Goal: Information Seeking & Learning: Learn about a topic

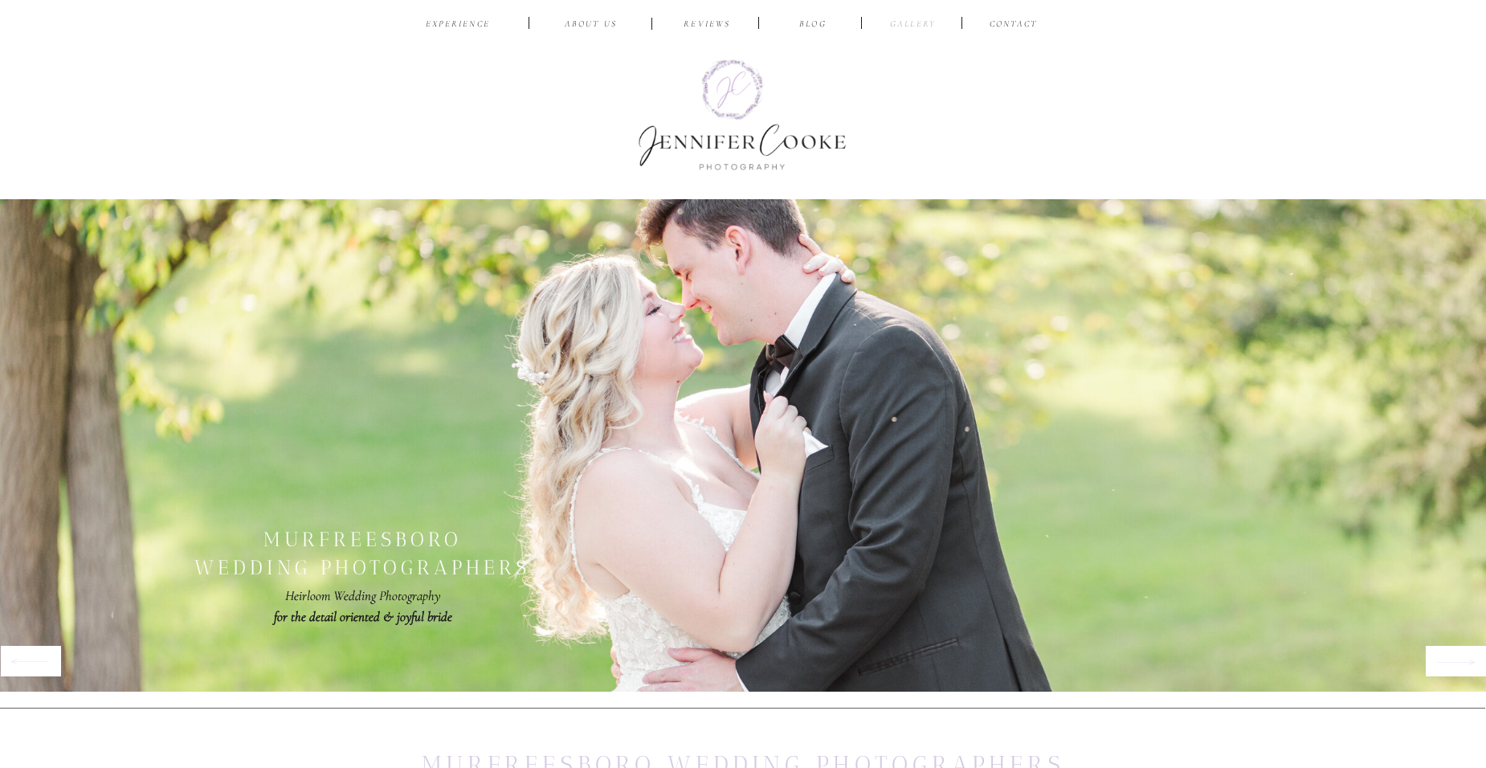
click at [911, 24] on nav "Gallery" at bounding box center [913, 25] width 54 height 15
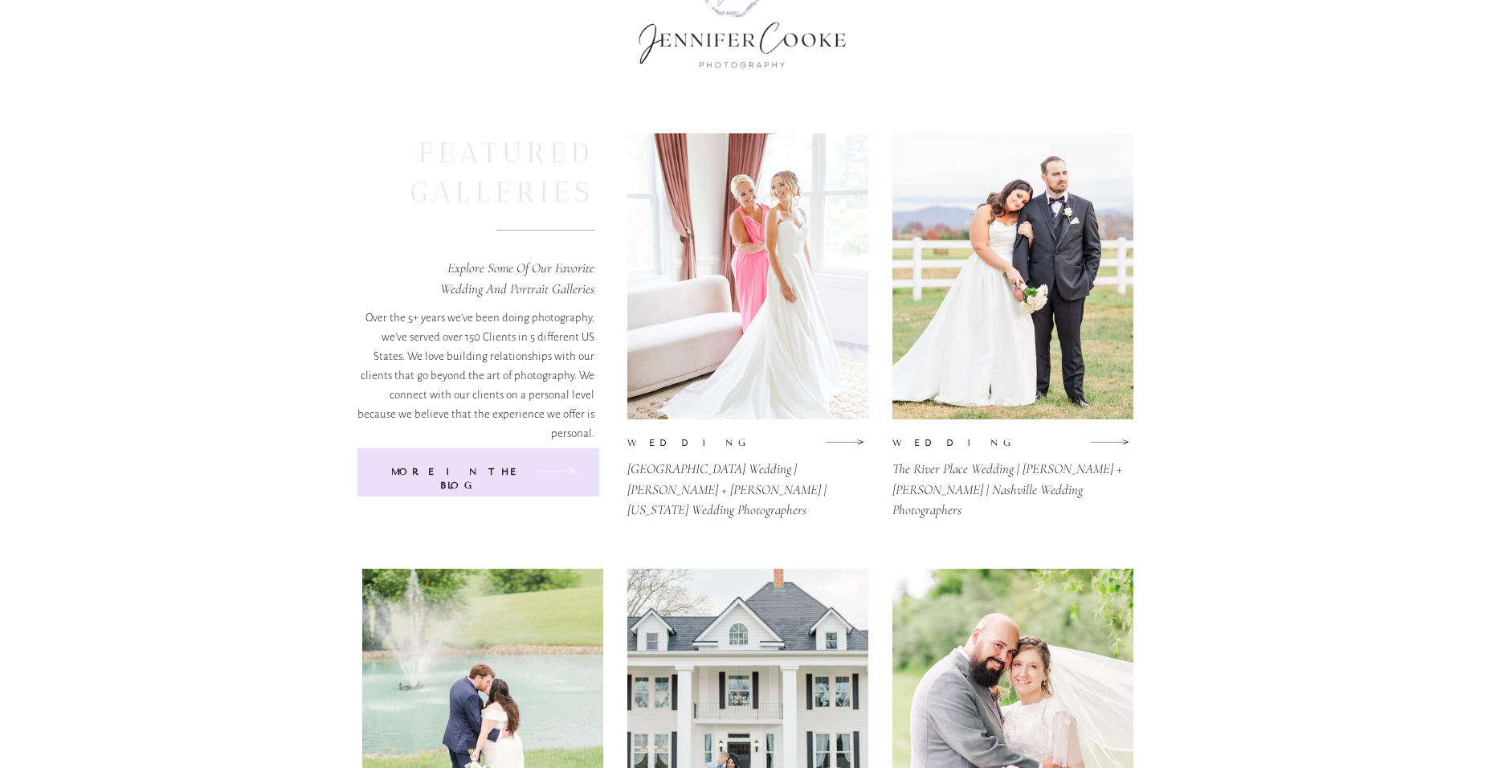
scroll to position [241, 0]
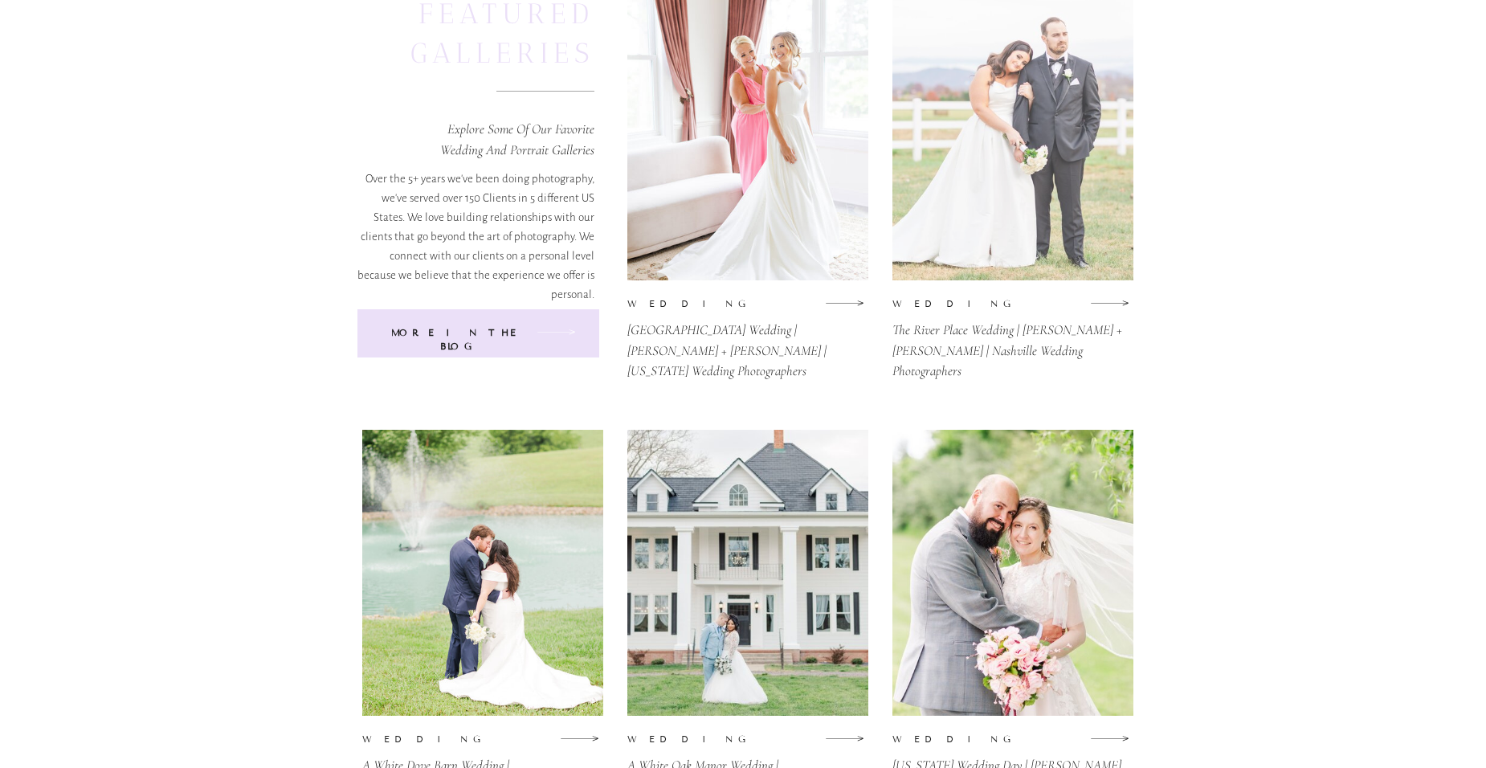
click at [1028, 167] on div at bounding box center [1013, 137] width 241 height 286
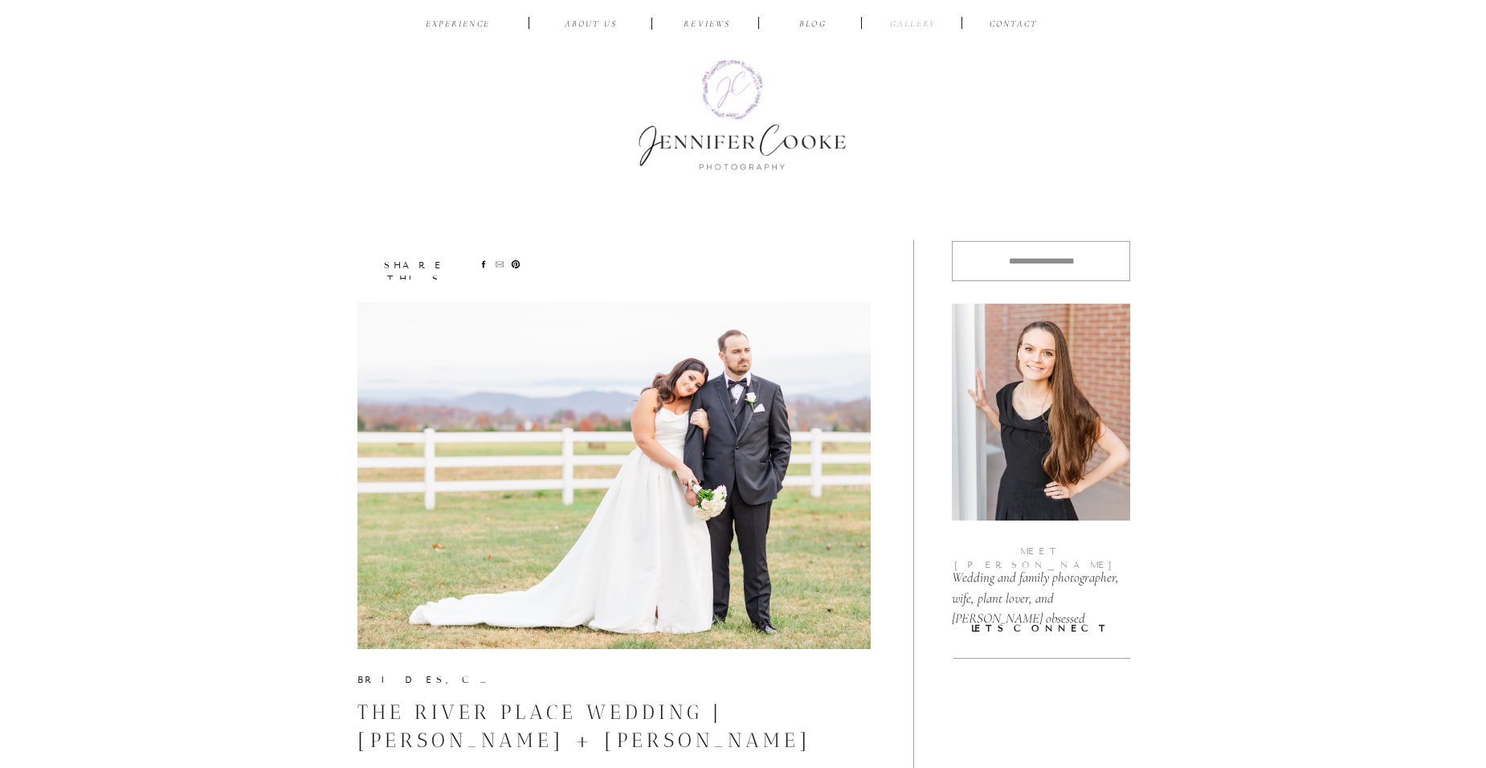
click at [931, 19] on nav "Gallery" at bounding box center [913, 25] width 54 height 15
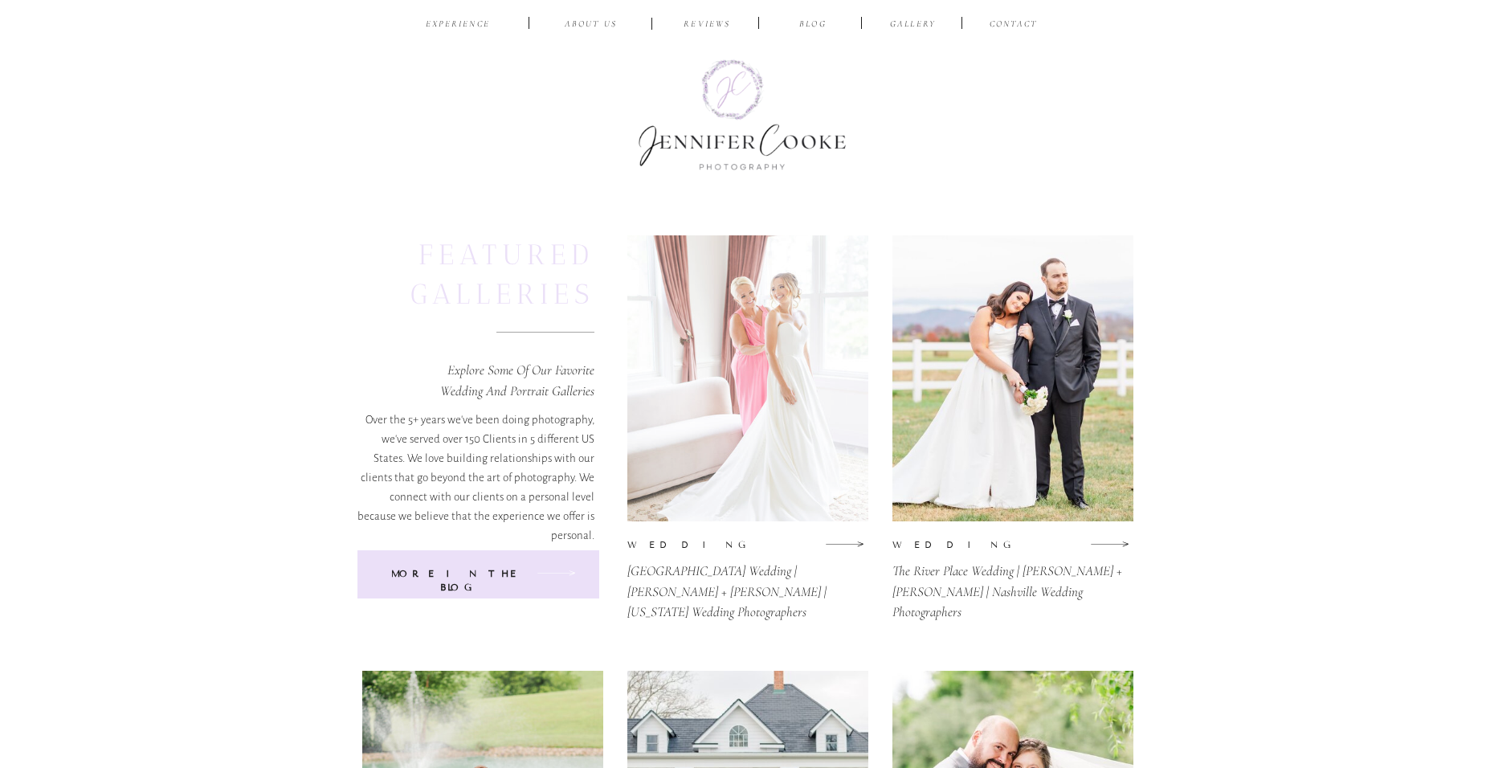
click at [797, 378] on div at bounding box center [747, 378] width 241 height 286
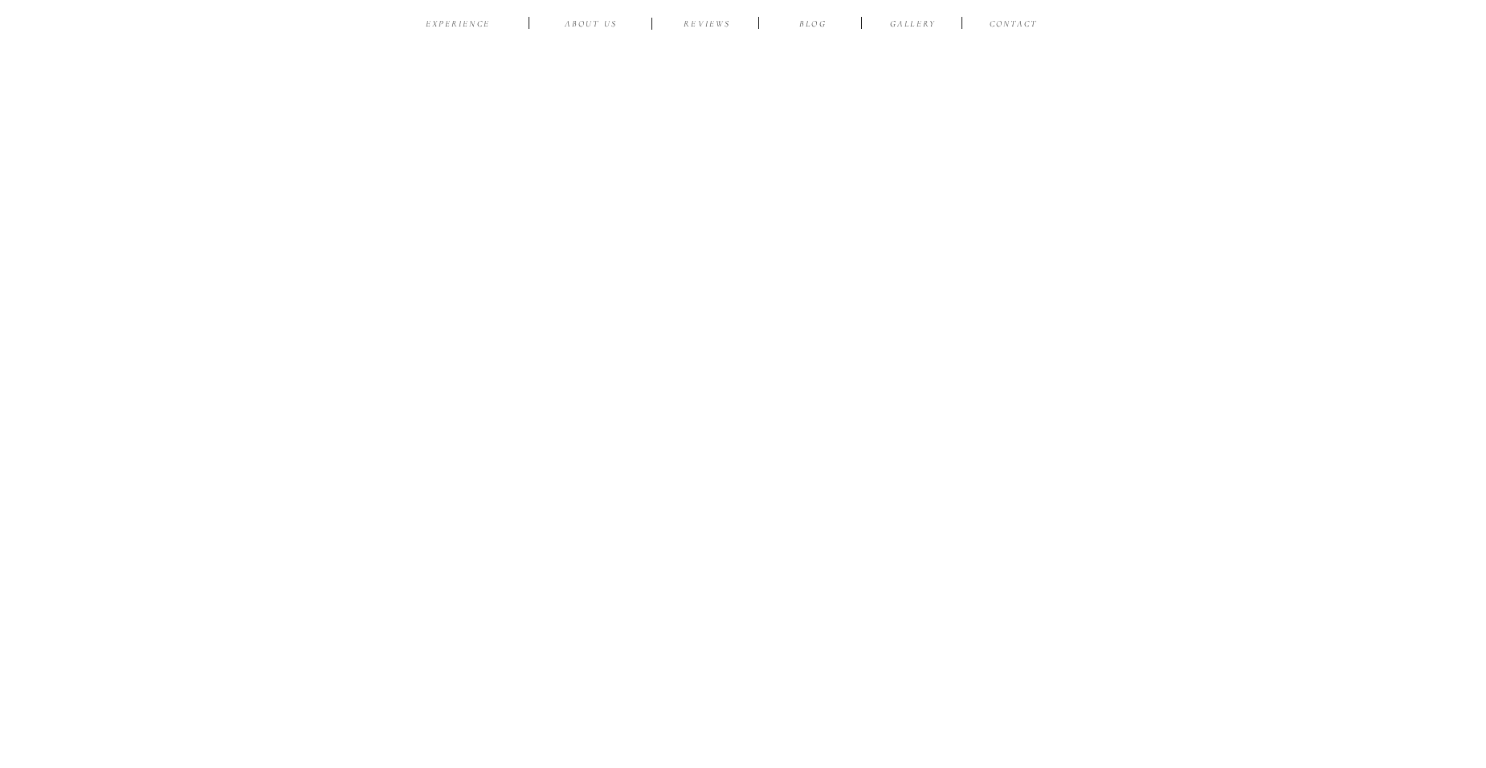
scroll to position [45314, 0]
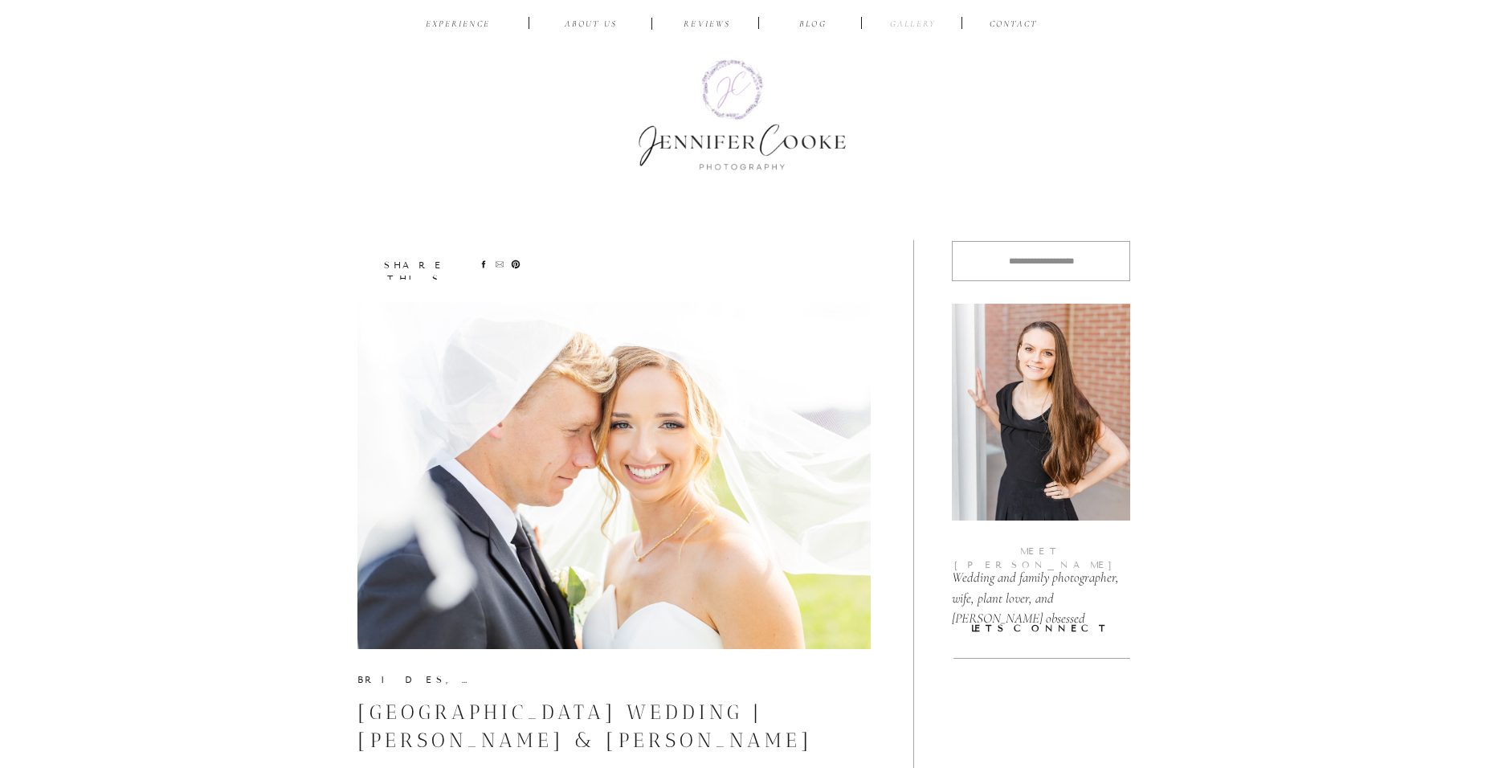
click at [918, 22] on nav "Gallery" at bounding box center [913, 25] width 54 height 15
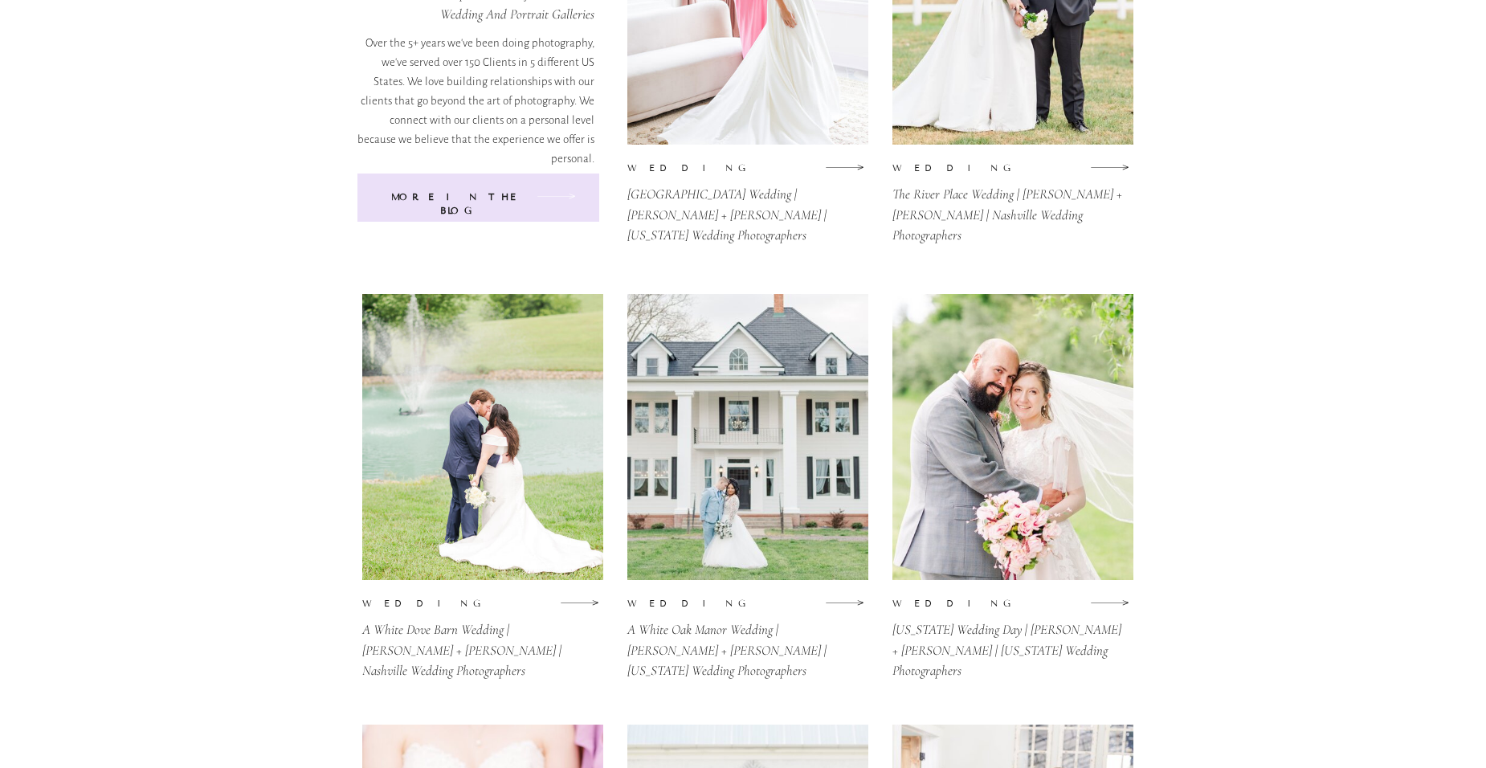
scroll to position [402, 0]
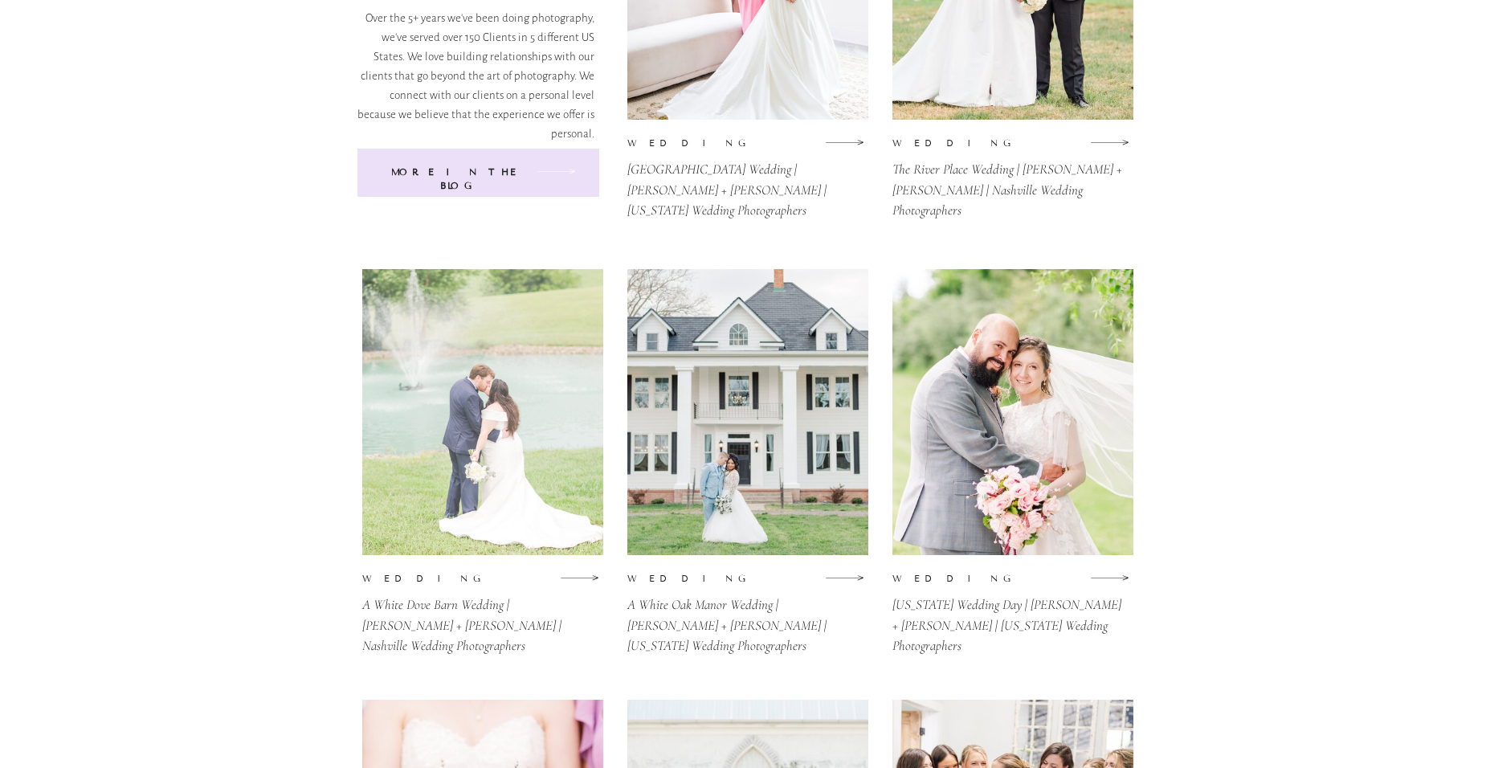
click at [467, 483] on div at bounding box center [482, 412] width 241 height 286
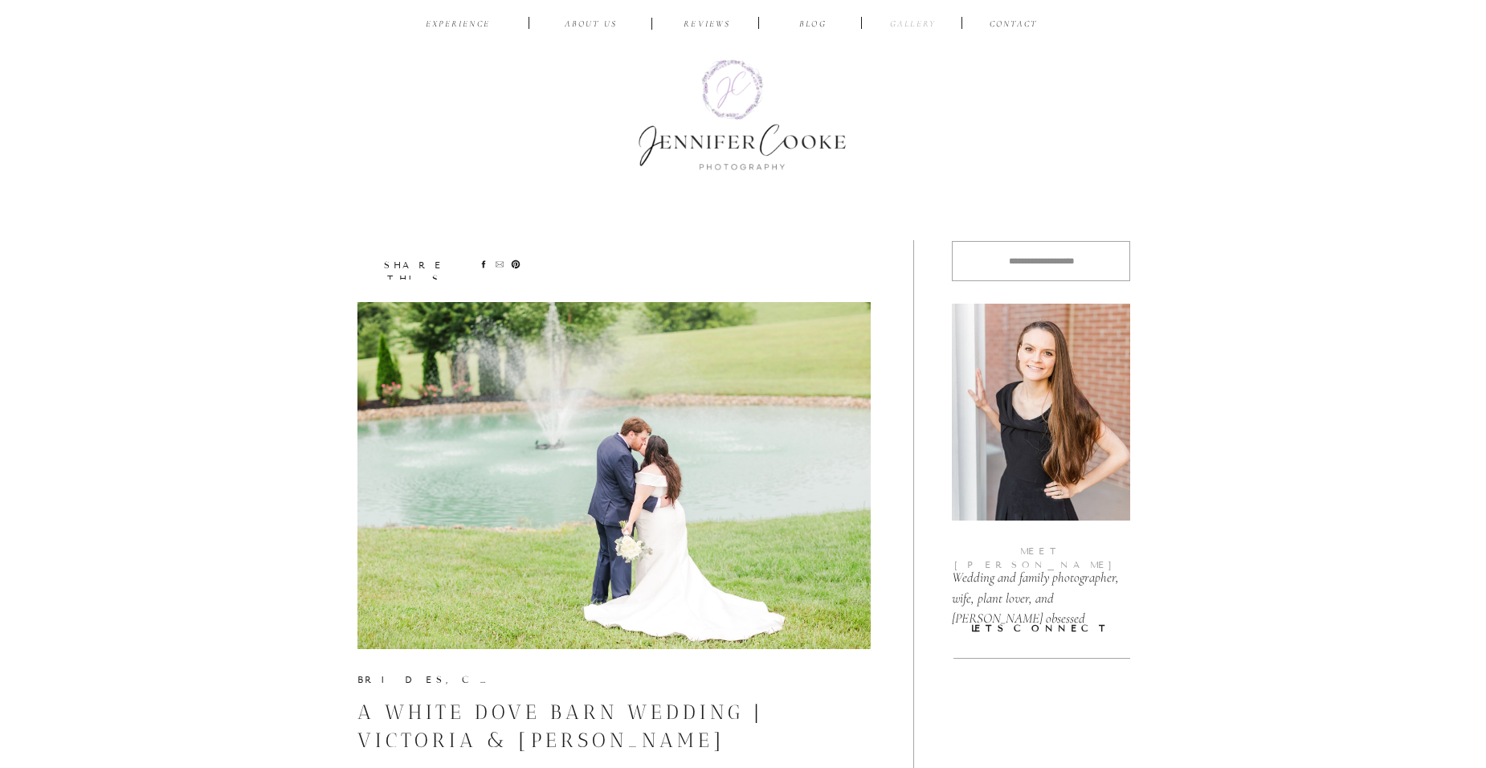
click at [922, 26] on nav "Gallery" at bounding box center [913, 25] width 54 height 15
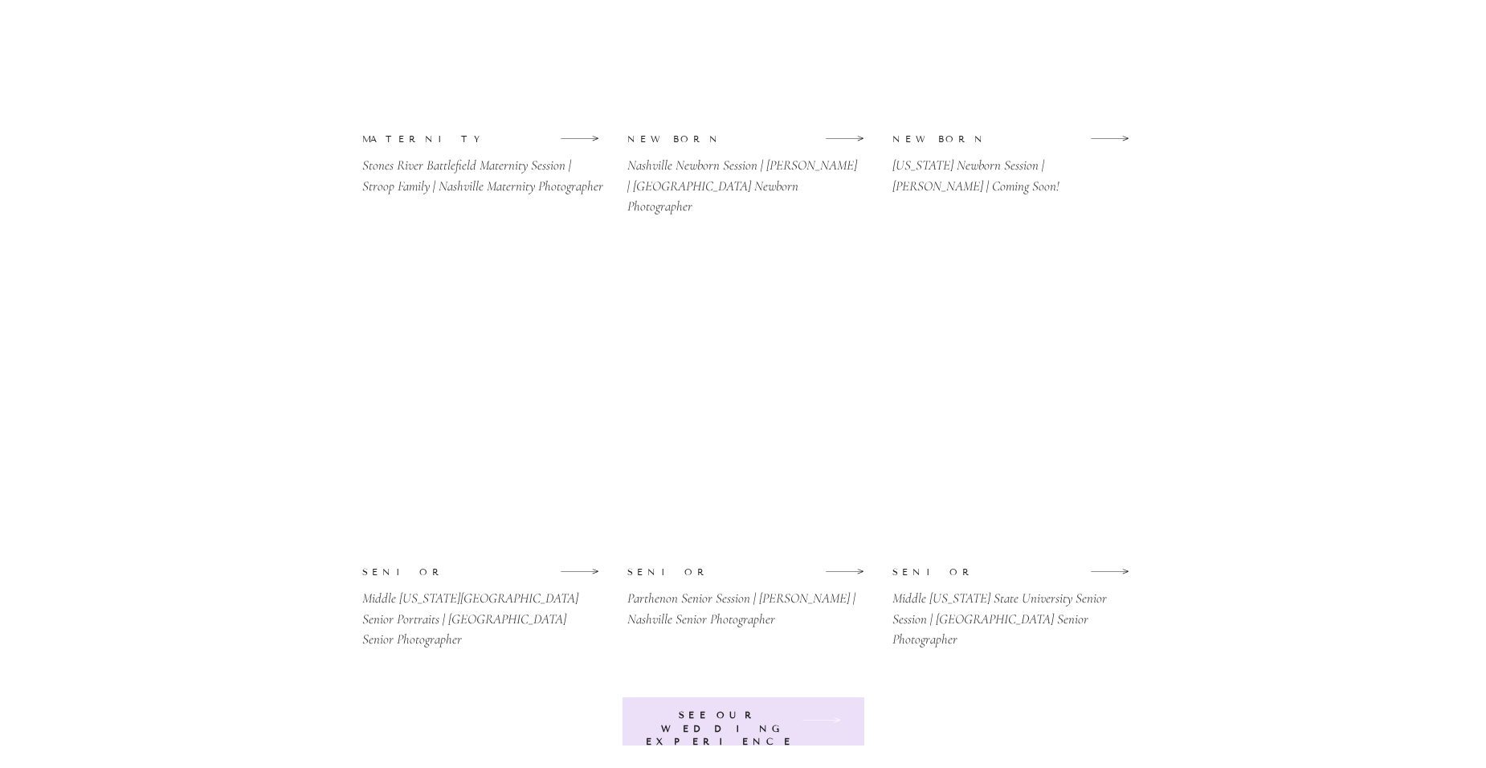
scroll to position [3615, 0]
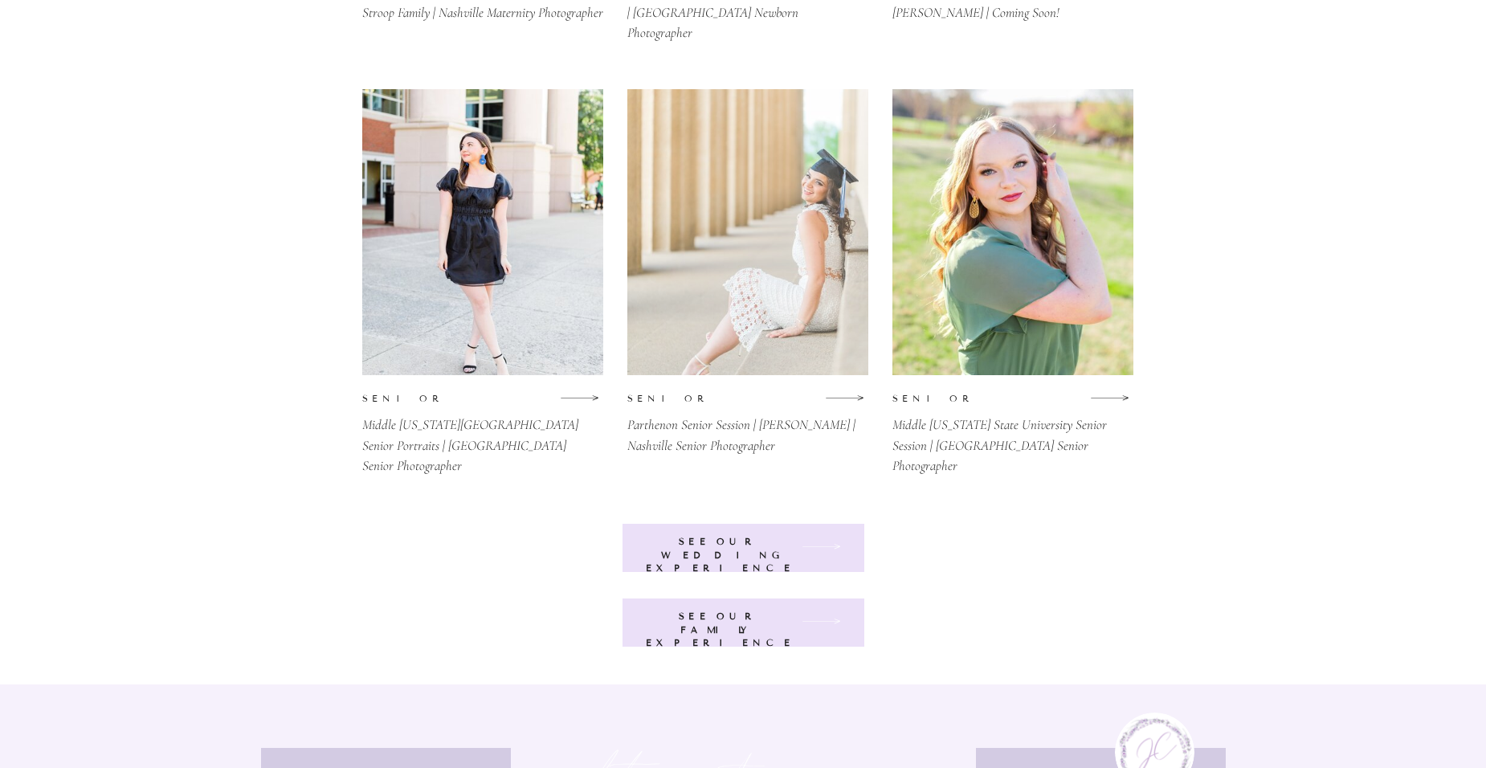
click at [816, 206] on div at bounding box center [747, 232] width 241 height 286
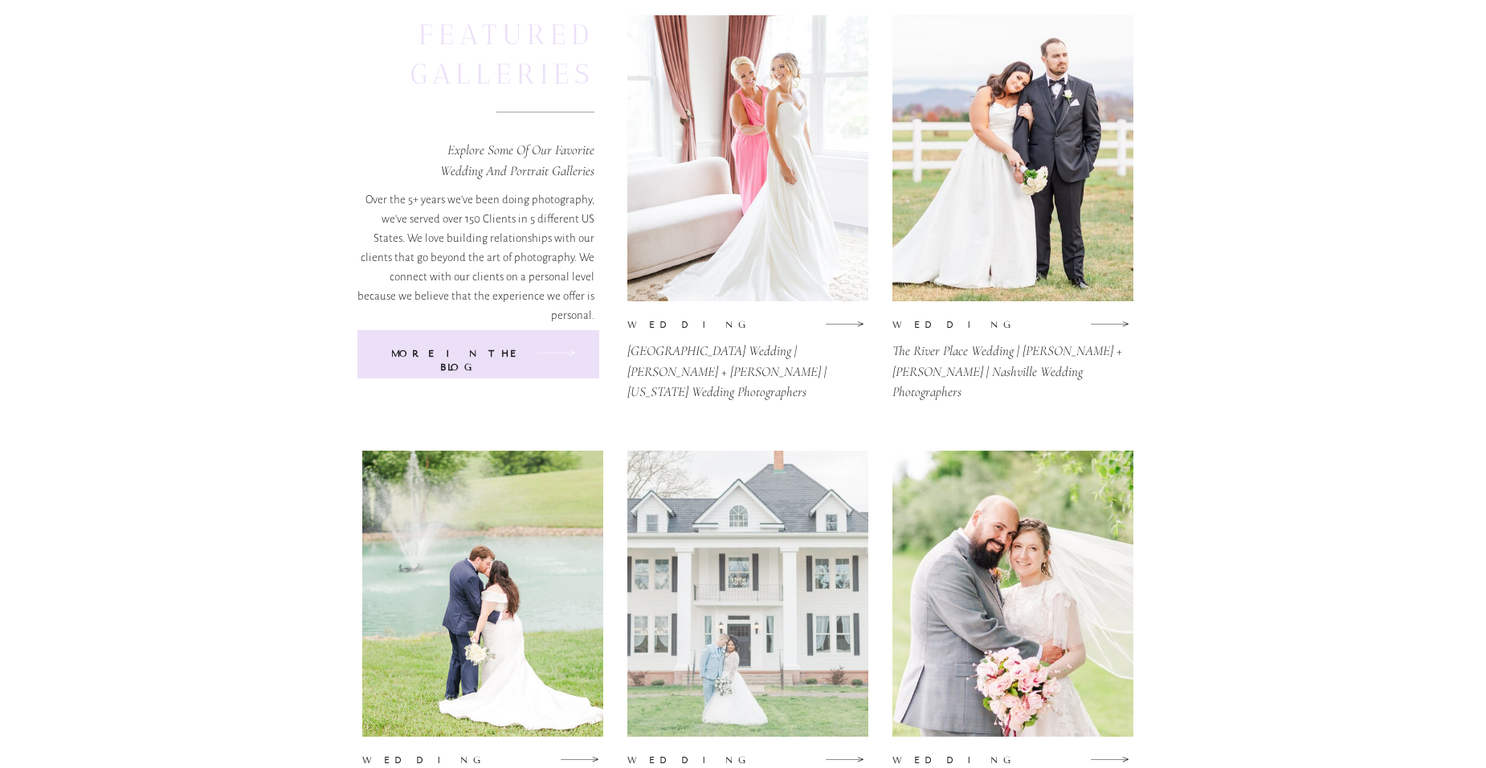
scroll to position [402, 0]
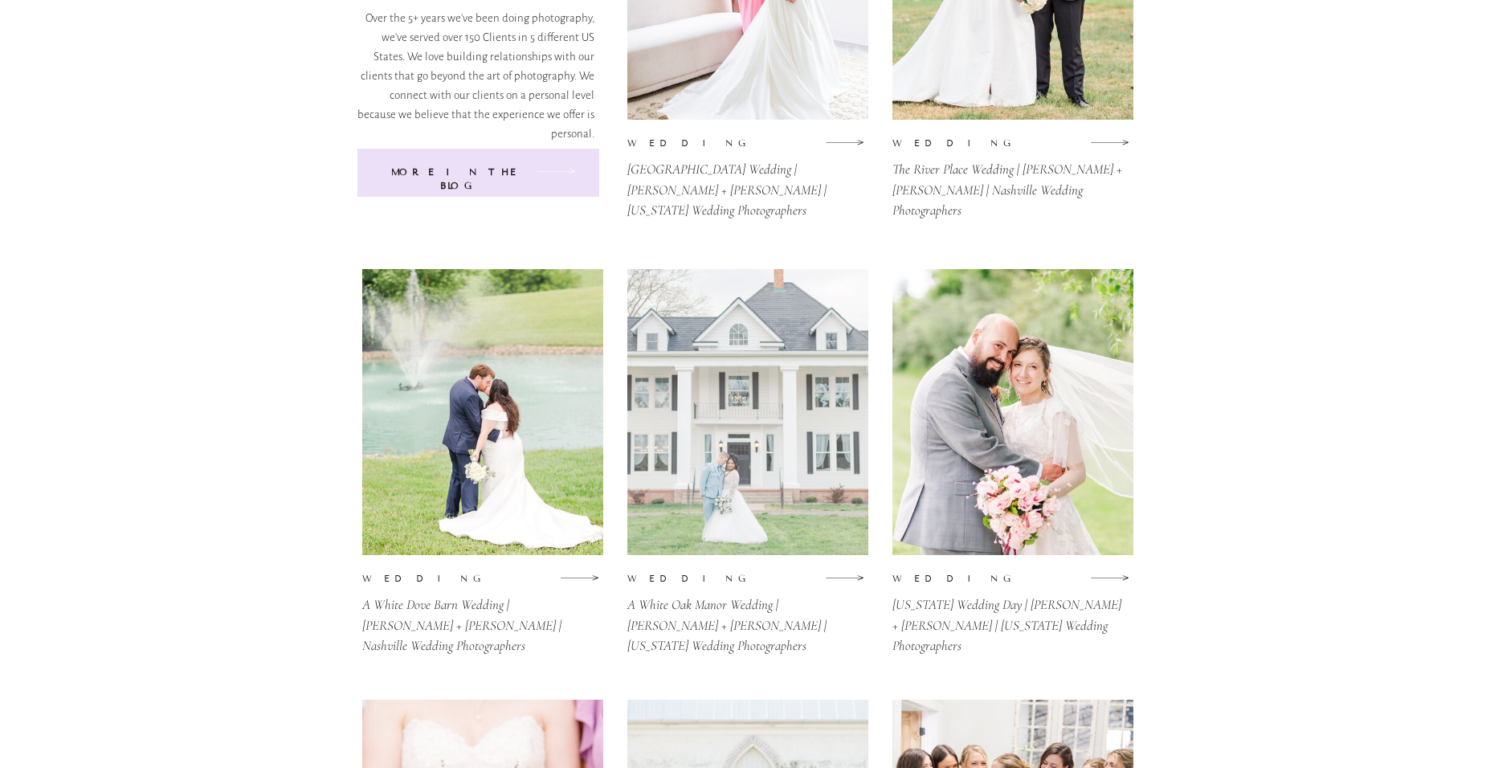
click at [704, 427] on div at bounding box center [747, 412] width 241 height 286
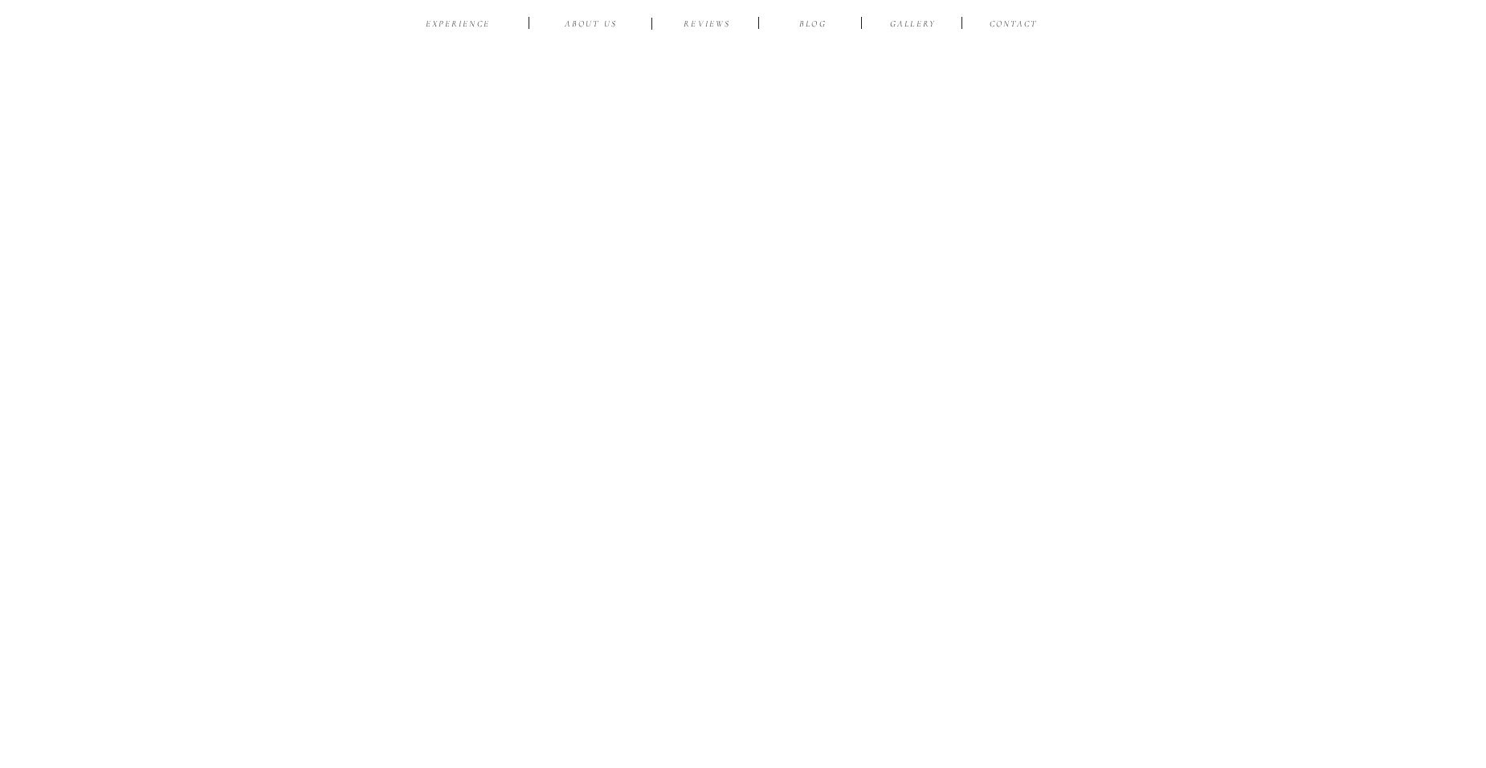
scroll to position [97859, 0]
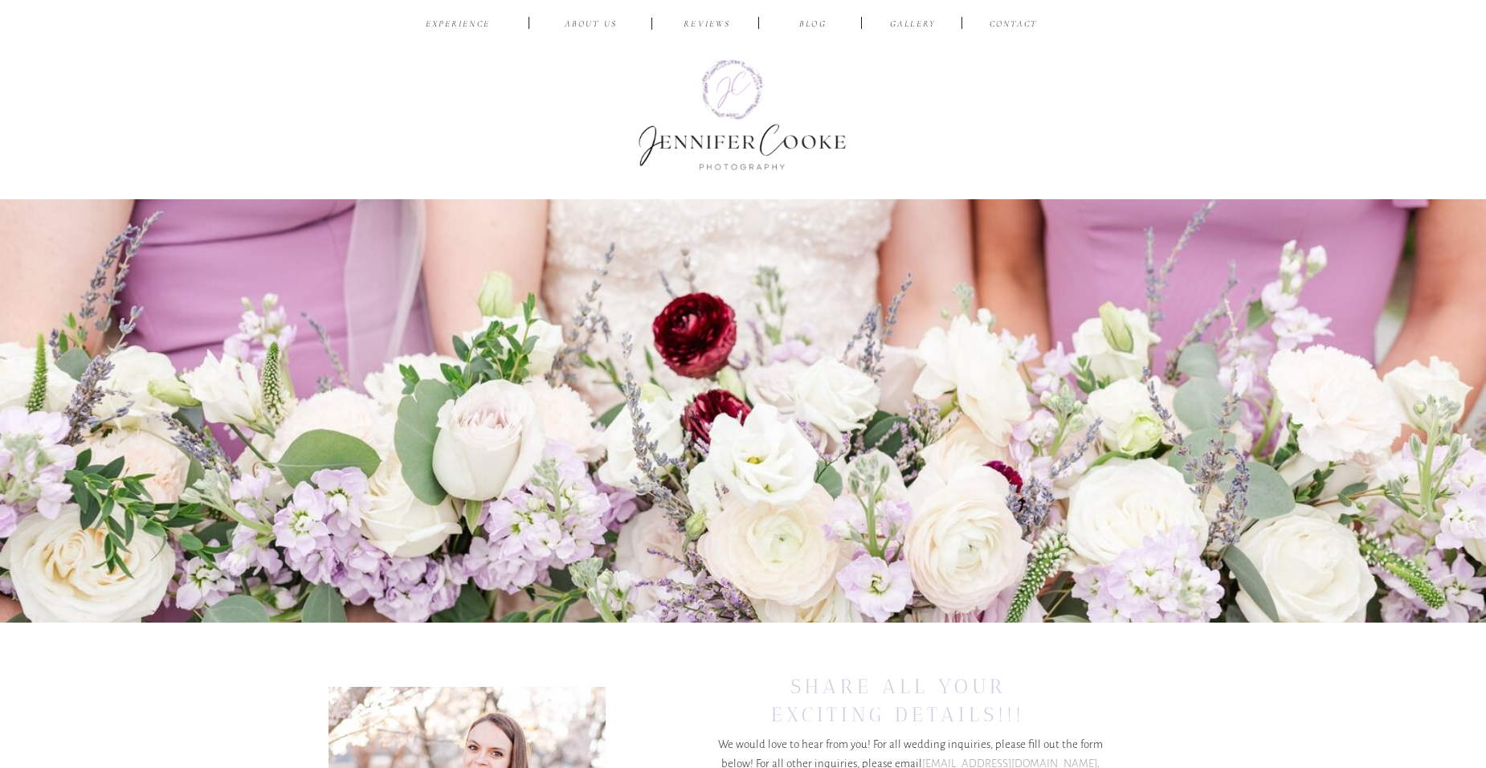
drag, startPoint x: 533, startPoint y: 519, endPoint x: 499, endPoint y: 509, distance: 35.1
